Goal: Task Accomplishment & Management: Use online tool/utility

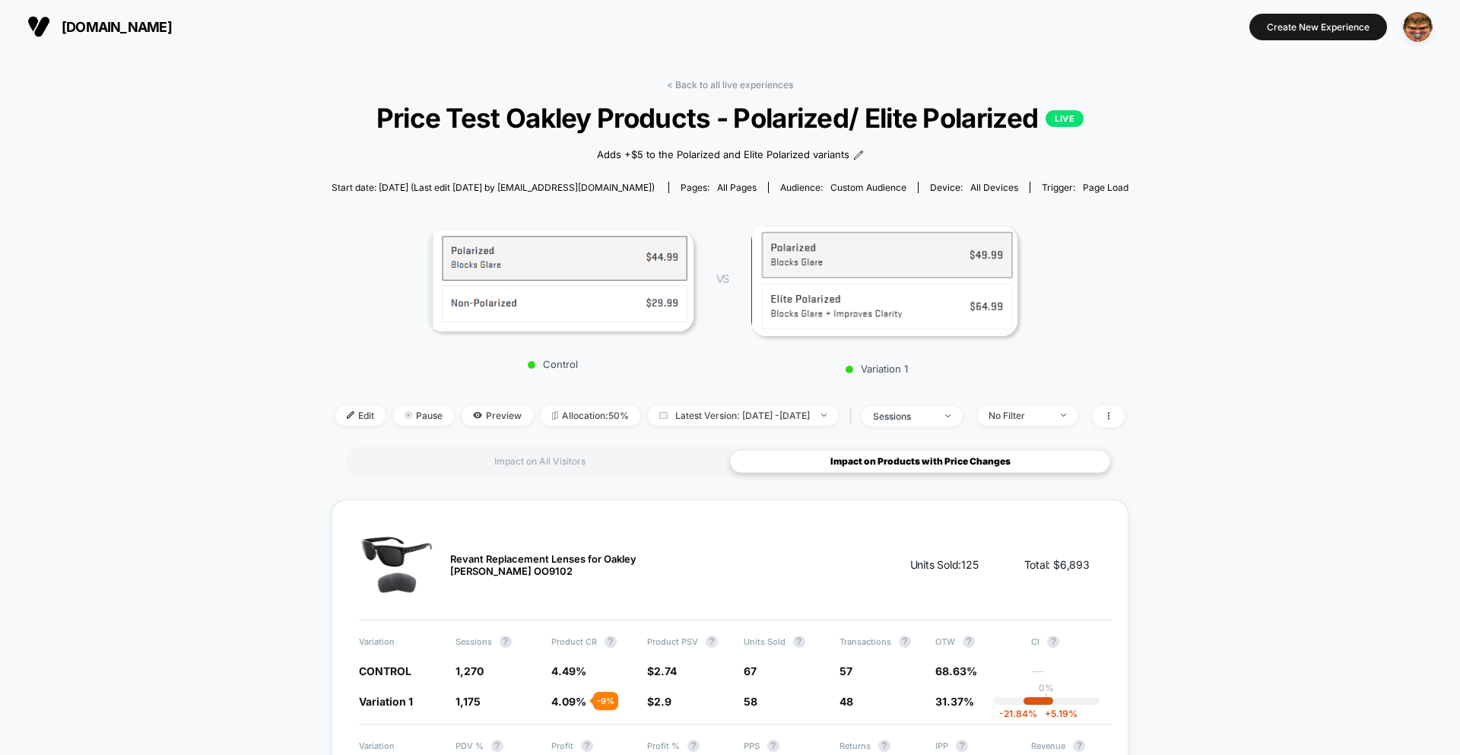
click at [591, 474] on div "Impact on All Visitors Impact on Products with Price Changes" at bounding box center [730, 461] width 768 height 30
click at [592, 465] on div "Impact on All Visitors" at bounding box center [540, 461] width 380 height 23
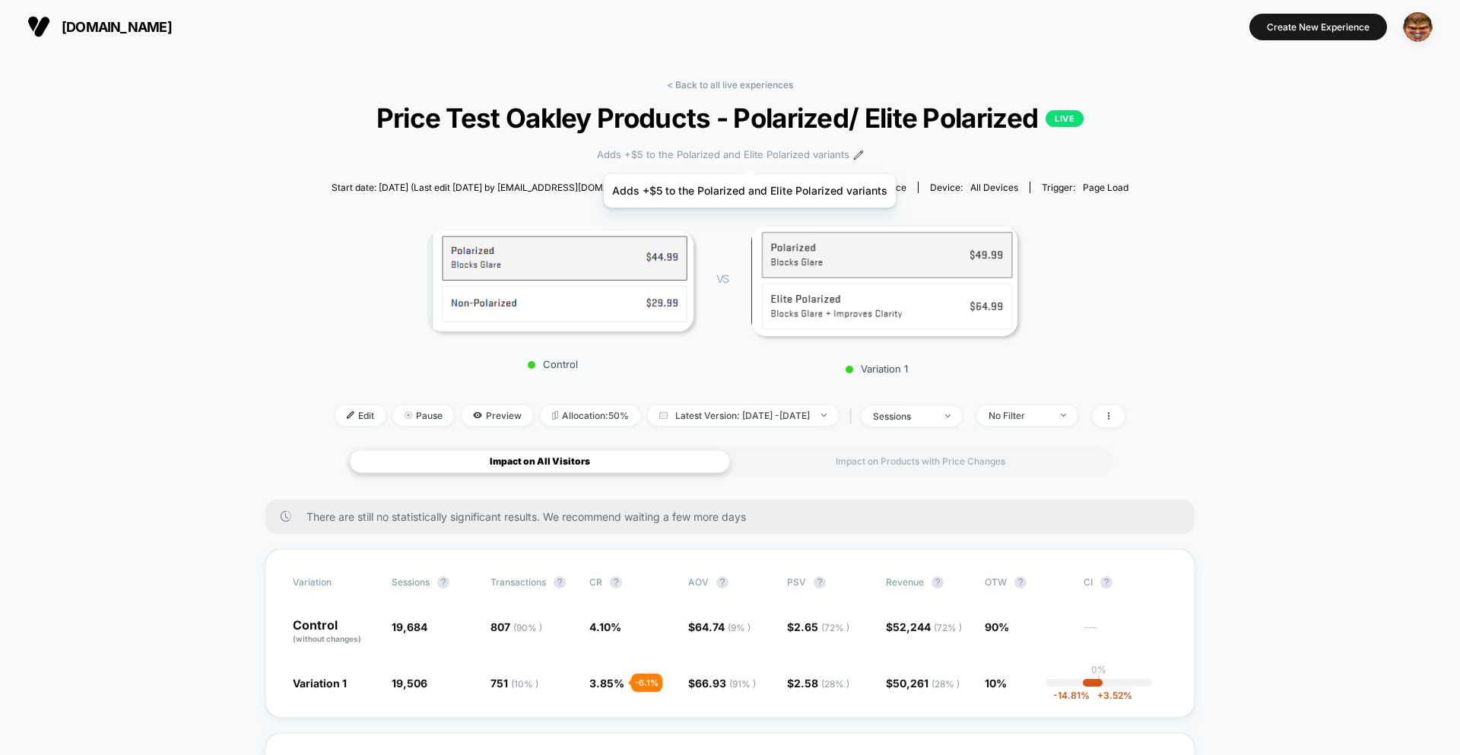
scroll to position [1, 0]
click at [347, 417] on img at bounding box center [351, 415] width 8 height 8
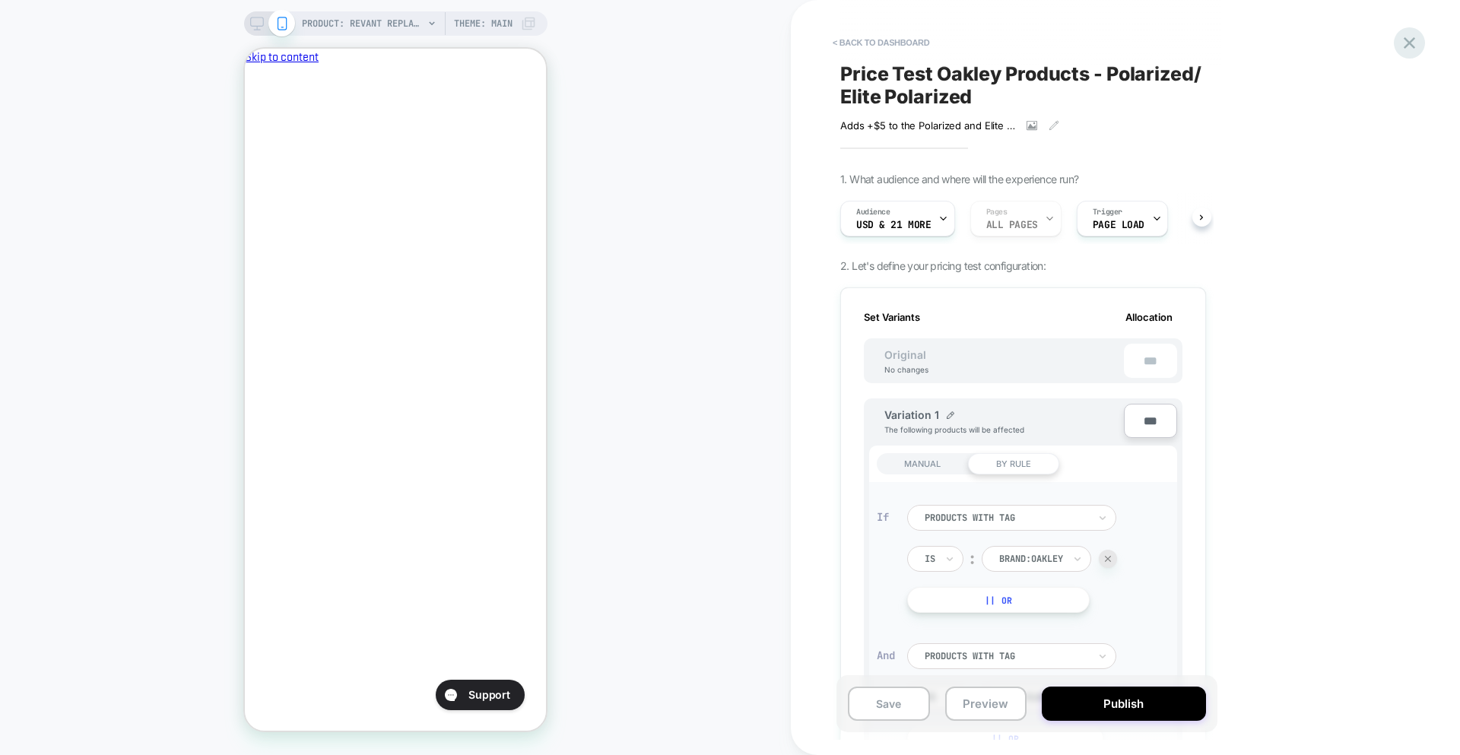
click at [1404, 39] on icon at bounding box center [1409, 43] width 21 height 21
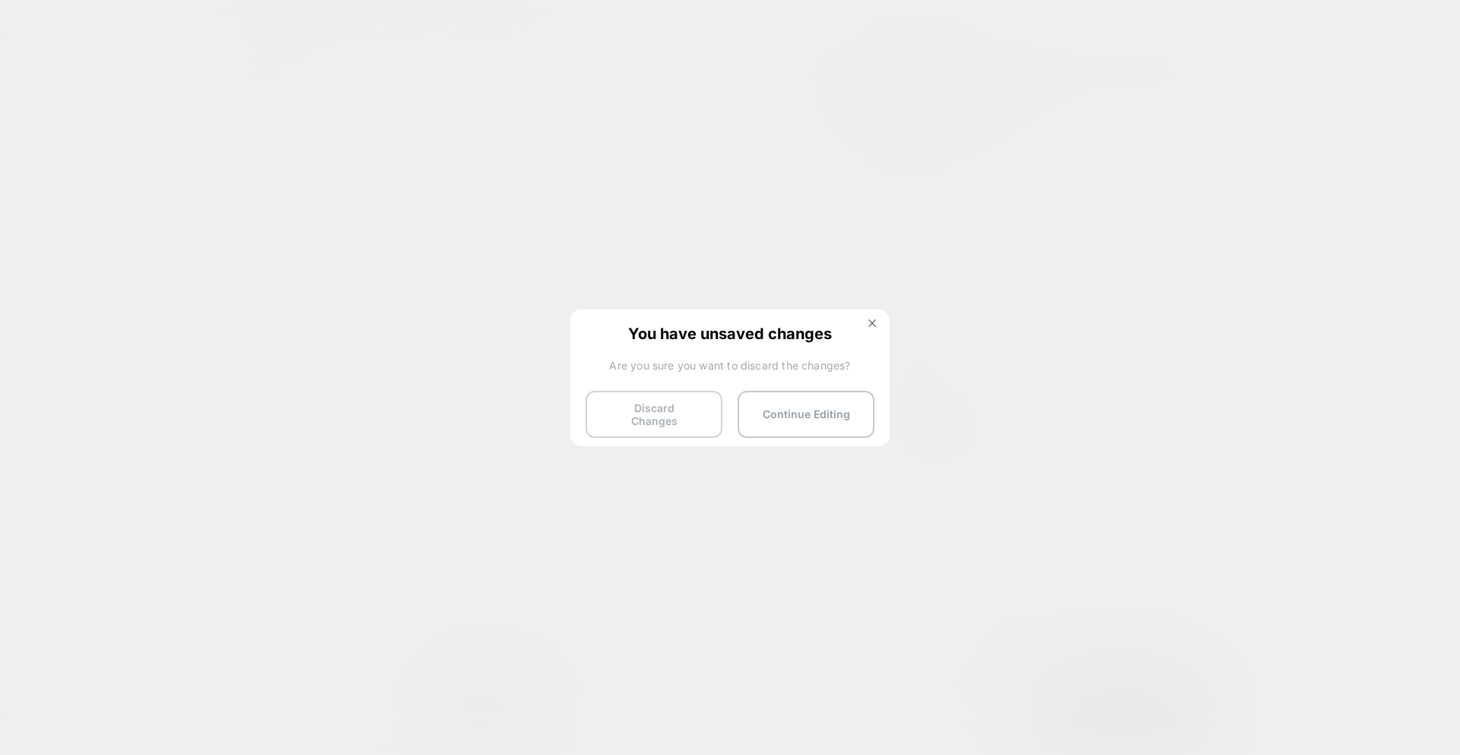
click at [636, 404] on button "Discard Changes" at bounding box center [653, 414] width 137 height 47
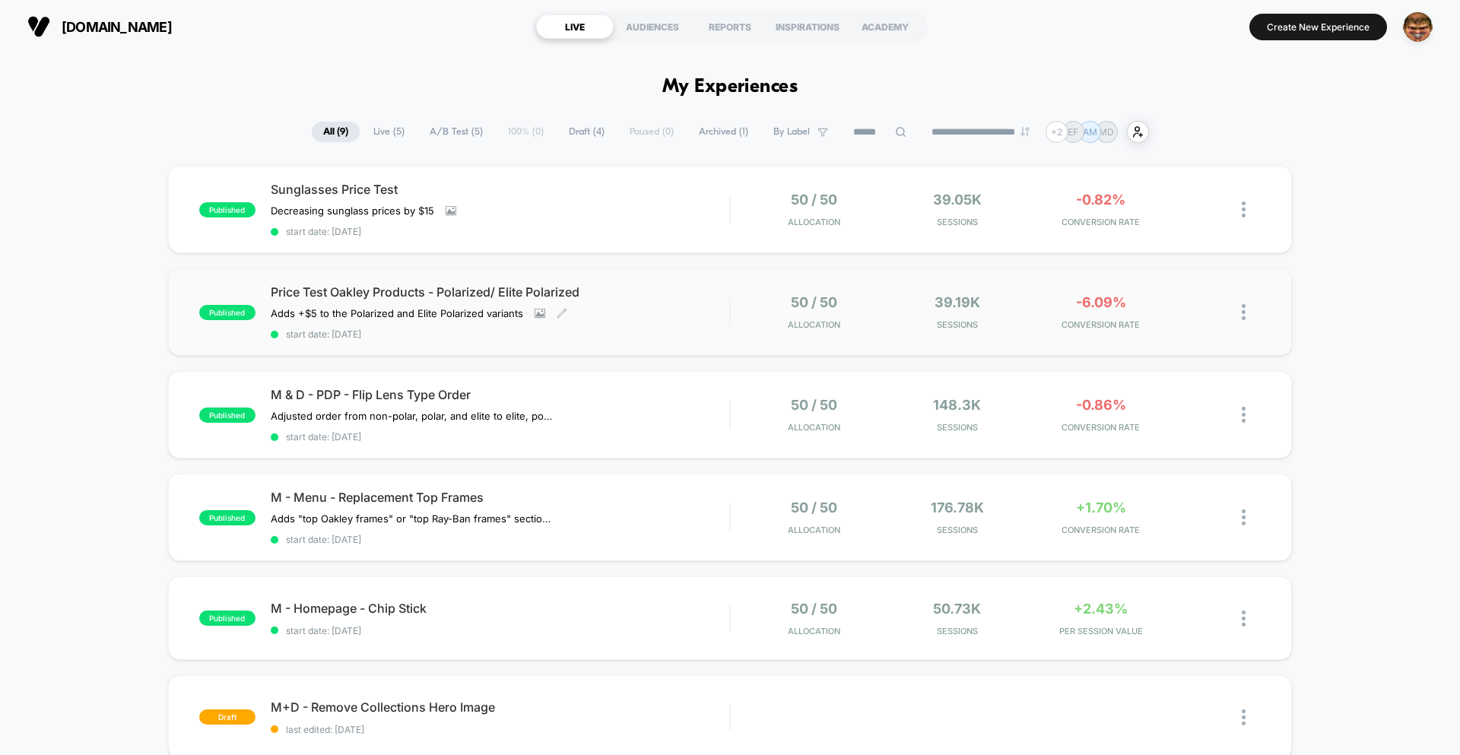
click at [638, 307] on div "Price Test Oakley Products - Polarized/ Elite Polarized Adds +$5 to the Polariz…" at bounding box center [500, 312] width 458 height 56
